Goal: Information Seeking & Learning: Check status

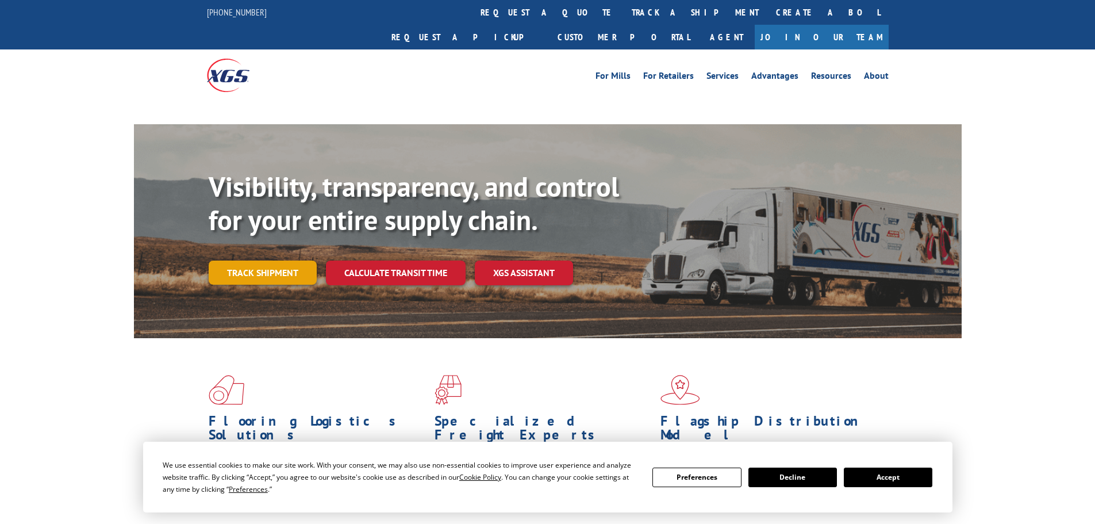
click at [287, 260] on link "Track shipment" at bounding box center [263, 272] width 108 height 24
click at [267, 260] on link "Track shipment" at bounding box center [263, 272] width 108 height 24
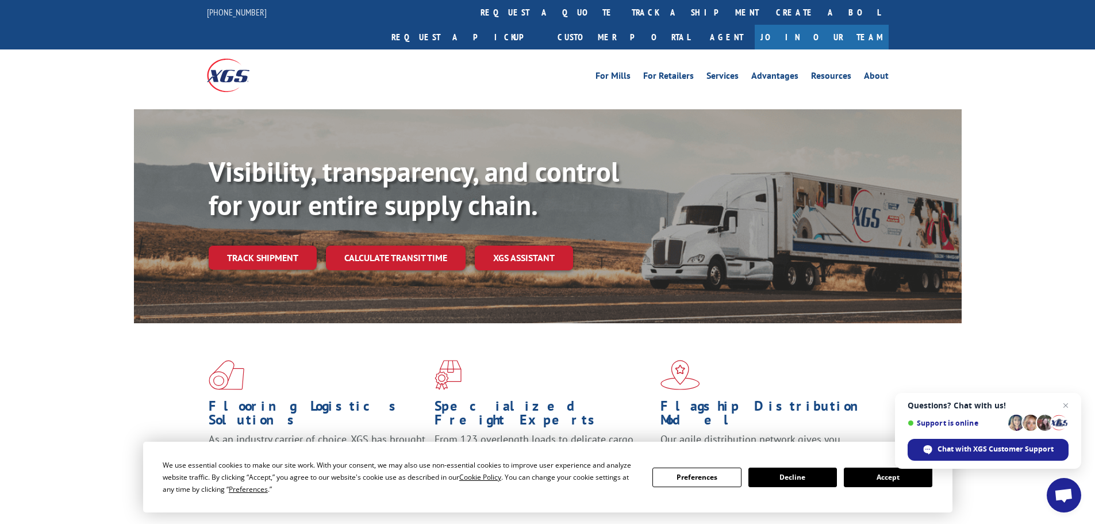
drag, startPoint x: 869, startPoint y: 477, endPoint x: 699, endPoint y: 446, distance: 172.4
click at [869, 477] on button "Accept" at bounding box center [888, 477] width 89 height 20
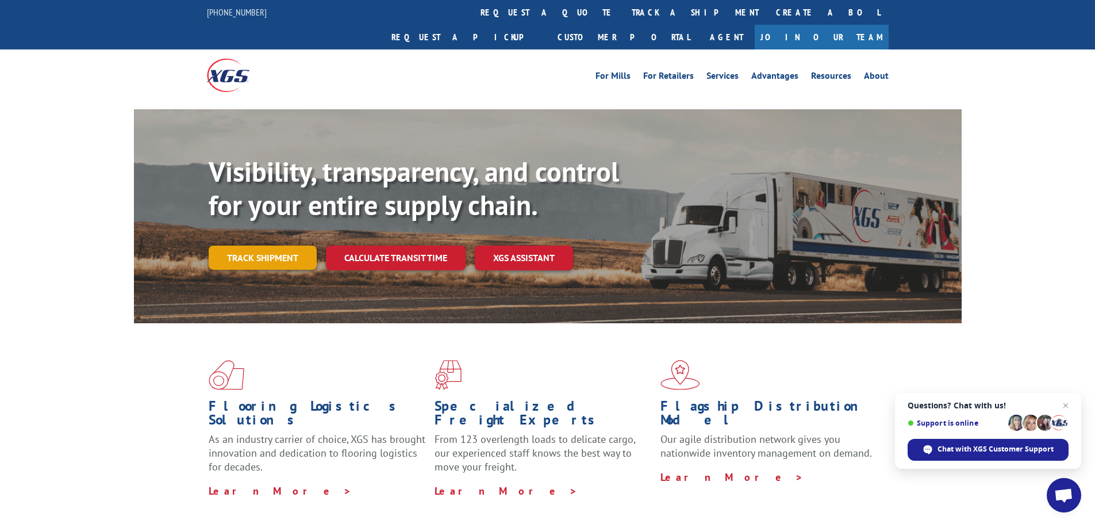
click at [304, 245] on link "Track shipment" at bounding box center [263, 257] width 108 height 24
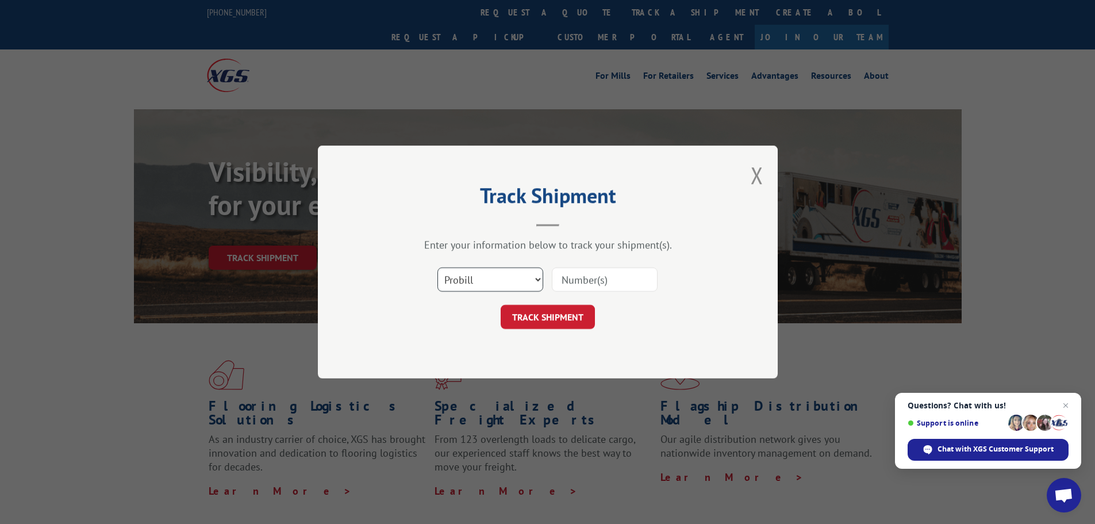
click at [532, 271] on select "Select category... Probill BOL PO" at bounding box center [490, 279] width 106 height 24
select select "po"
click at [437, 267] on select "Select category... Probill BOL PO" at bounding box center [490, 279] width 106 height 24
click at [582, 279] on input at bounding box center [605, 279] width 106 height 24
paste input "16512260"
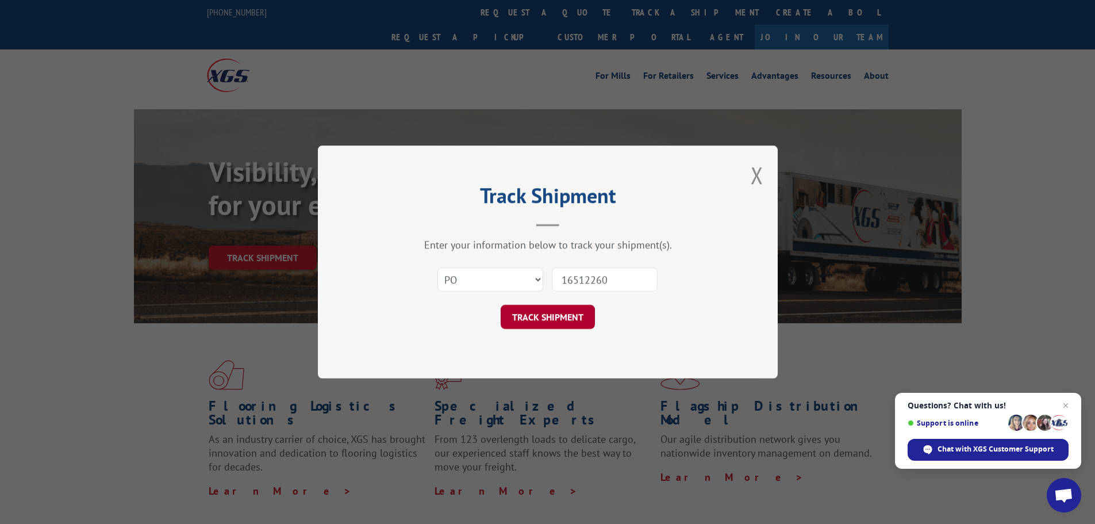
type input "16512260"
click at [574, 311] on button "TRACK SHIPMENT" at bounding box center [548, 317] width 94 height 24
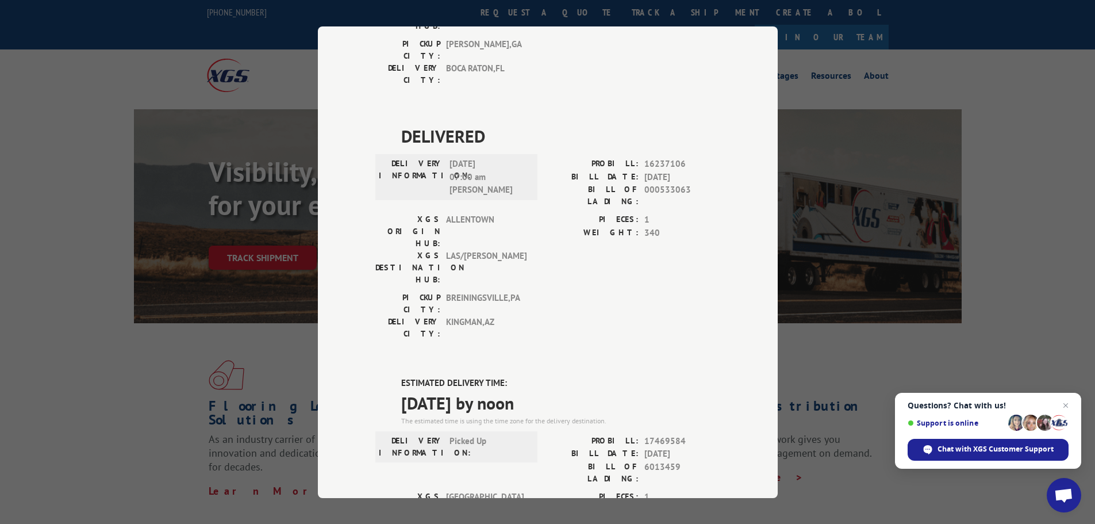
scroll to position [192, 0]
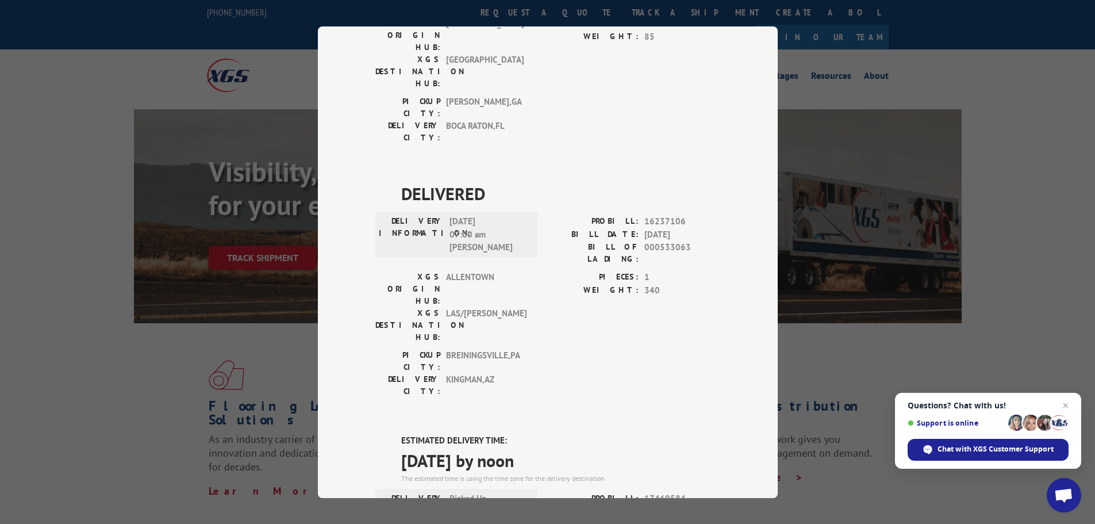
drag, startPoint x: 554, startPoint y: 335, endPoint x: 401, endPoint y: 329, distance: 152.4
click at [401, 447] on span "[DATE] by noon" at bounding box center [560, 460] width 319 height 26
copy span "[DATE] by noon"
